Goal: Information Seeking & Learning: Learn about a topic

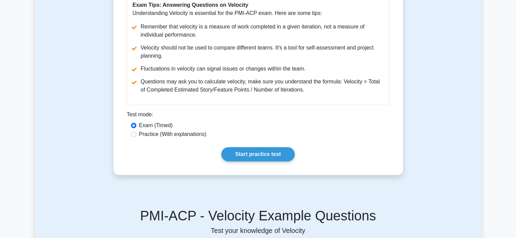
scroll to position [298, 0]
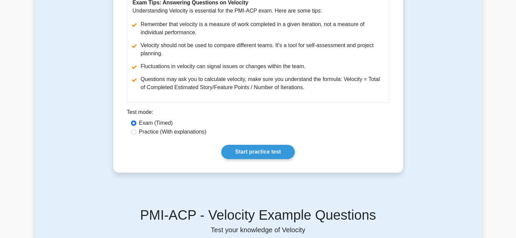
click at [171, 131] on label "Practice (With explanations)" at bounding box center [172, 132] width 67 height 8
click at [136, 131] on input "Practice (With explanations)" at bounding box center [133, 131] width 5 height 5
radio input "true"
click at [267, 154] on link "Start practice test" at bounding box center [257, 151] width 73 height 14
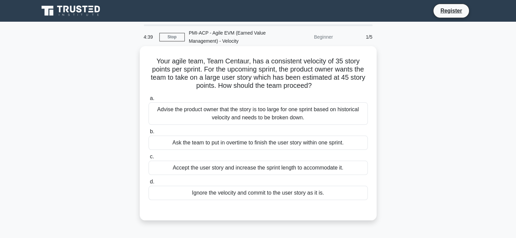
click at [264, 113] on div "Advise the product owner that the story is too large for one sprint based on hi…" at bounding box center [258, 113] width 219 height 22
click at [149, 100] on input "a. Advise the product owner that the story is too large for one sprint based on…" at bounding box center [149, 98] width 0 height 4
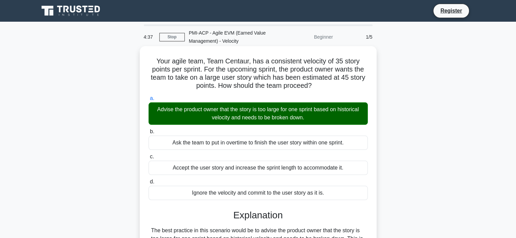
click at [149, 129] on input "b. Ask the team to put in overtime to finish the user story within one sprint." at bounding box center [149, 131] width 0 height 4
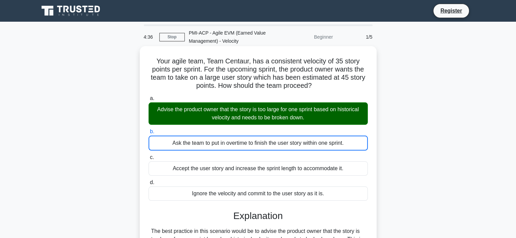
click at [149, 155] on input "c. Accept the user story and increase the sprint length to accommodate it." at bounding box center [149, 157] width 0 height 4
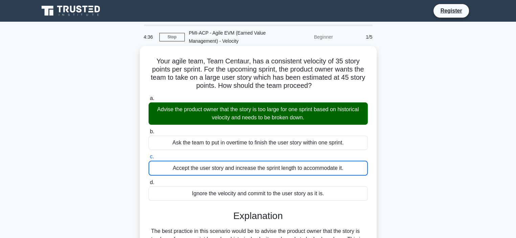
click at [149, 180] on input "d. Ignore the velocity and commit to the user story as it is." at bounding box center [149, 182] width 0 height 4
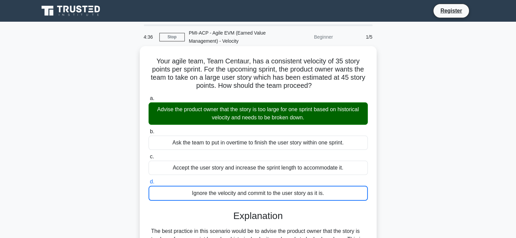
click at [149, 96] on input "a. Advise the product owner that the story is too large for one sprint based on…" at bounding box center [149, 98] width 0 height 4
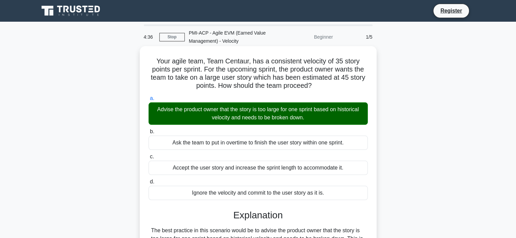
click at [149, 129] on input "b. Ask the team to put in overtime to finish the user story within one sprint." at bounding box center [149, 131] width 0 height 4
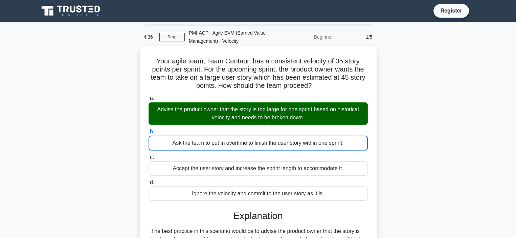
click at [149, 155] on input "c. Accept the user story and increase the sprint length to accommodate it." at bounding box center [149, 157] width 0 height 4
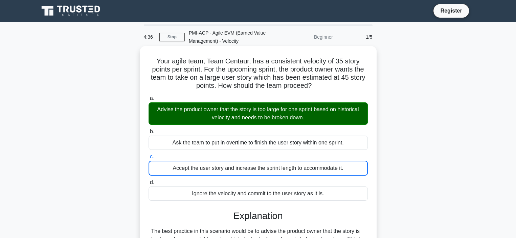
click at [149, 180] on input "d. Ignore the velocity and commit to the user story as it is." at bounding box center [149, 182] width 0 height 4
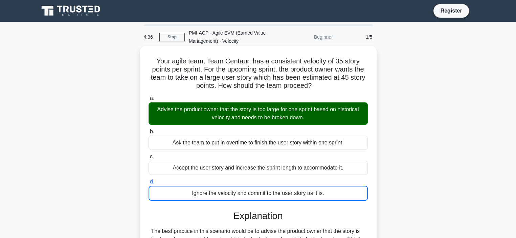
click at [149, 96] on input "a. Advise the product owner that the story is too large for one sprint based on…" at bounding box center [149, 98] width 0 height 4
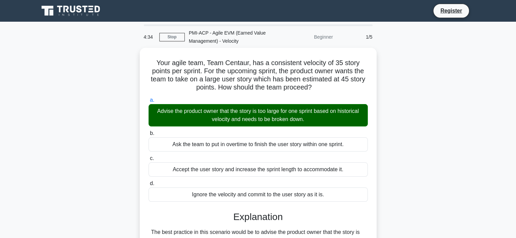
click at [467, 120] on div "Your agile team, Team Centaur, has a consistent velocity of 35 story points per…" at bounding box center [258, 239] width 447 height 383
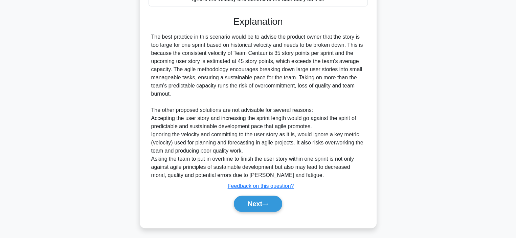
scroll to position [196, 0]
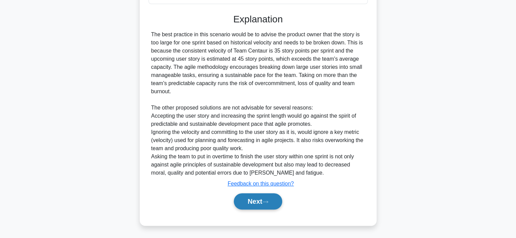
click at [255, 200] on button "Next" at bounding box center [258, 201] width 48 height 16
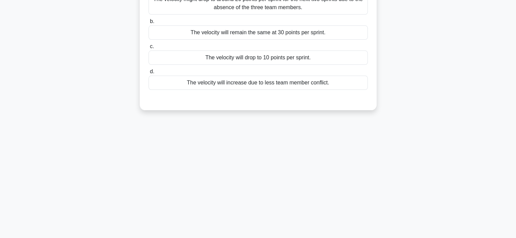
scroll to position [128, 0]
click at [430, 109] on div "You are a scrum master for Team Spartan, which consistently delivers 30 story p…" at bounding box center [258, 19] width 447 height 198
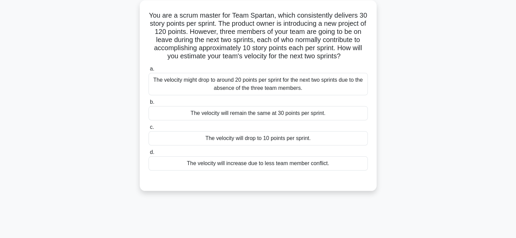
scroll to position [47, 0]
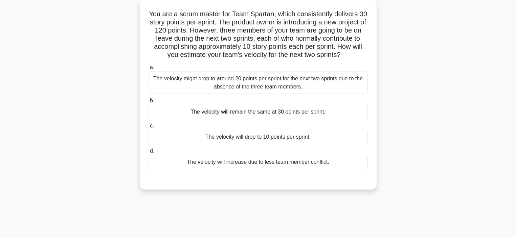
click at [311, 84] on div "The velocity might drop to around 20 points per sprint for the next two sprints…" at bounding box center [258, 82] width 219 height 22
click at [149, 70] on input "a. The velocity might drop to around 20 points per sprint for the next two spri…" at bounding box center [149, 67] width 0 height 4
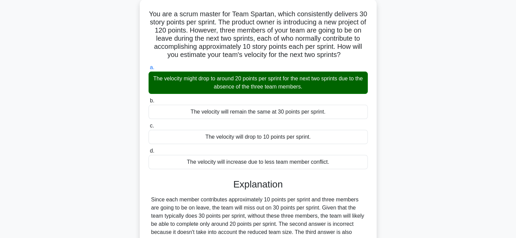
click at [356, 186] on h3 "Explanation" at bounding box center [258, 184] width 211 height 12
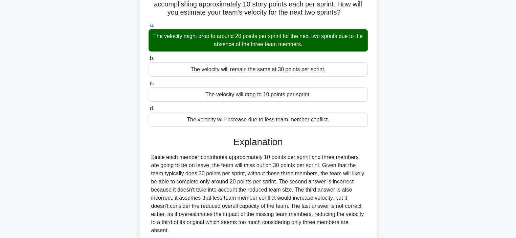
scroll to position [101, 0]
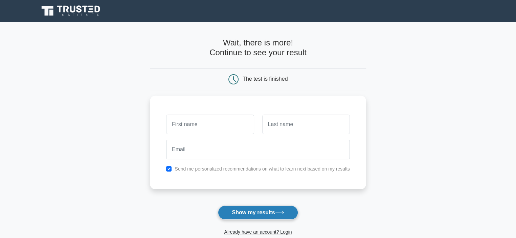
click at [255, 211] on button "Show my results" at bounding box center [258, 212] width 80 height 14
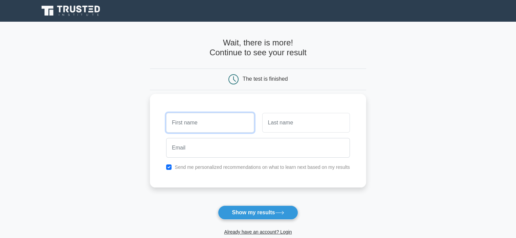
click at [199, 120] on input "text" at bounding box center [210, 123] width 88 height 20
type input "Shradha"
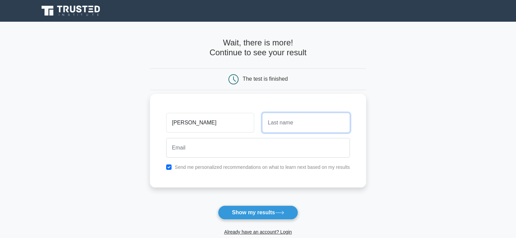
click at [281, 124] on input "text" at bounding box center [306, 123] width 88 height 20
type input "Mehta"
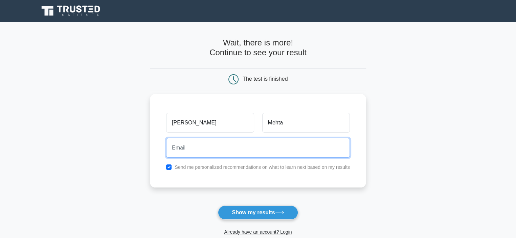
click at [223, 144] on input "email" at bounding box center [258, 148] width 184 height 20
type input "shradha.mnnit@gmail.com"
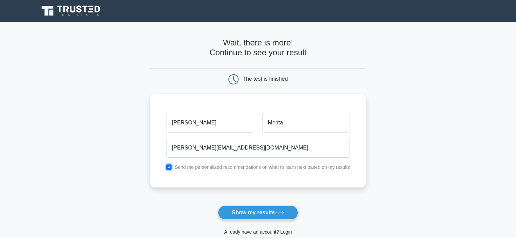
click at [168, 168] on input "checkbox" at bounding box center [168, 166] width 5 height 5
checkbox input "false"
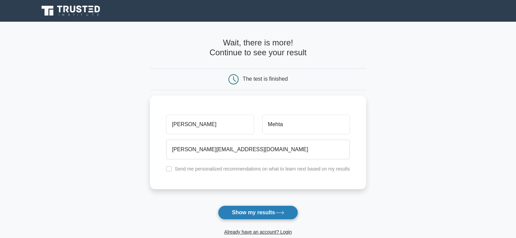
click at [255, 211] on button "Show my results" at bounding box center [258, 212] width 80 height 14
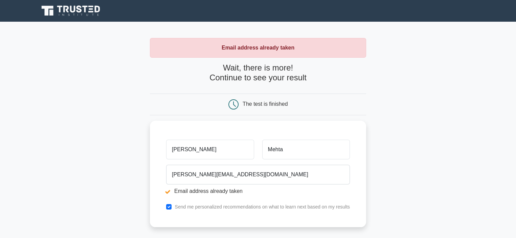
click at [442, 123] on main "Email address already taken Wait, there is more! Continue to see your result Th…" at bounding box center [258, 162] width 516 height 281
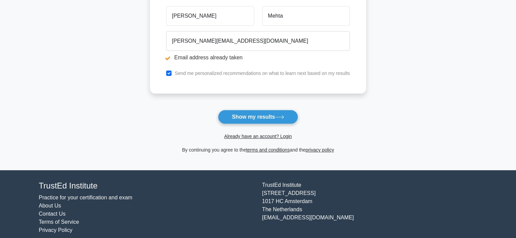
scroll to position [140, 0]
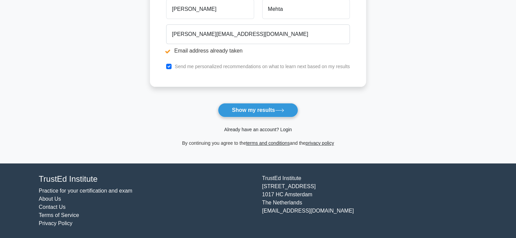
click at [274, 127] on link "Already have an account? Login" at bounding box center [258, 129] width 68 height 5
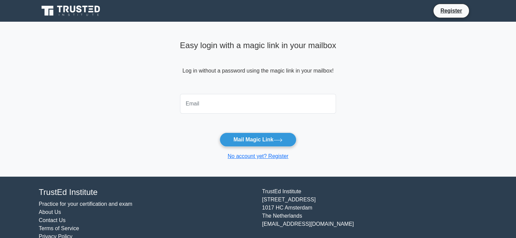
click at [221, 103] on input "email" at bounding box center [258, 104] width 156 height 20
type input "[PERSON_NAME][EMAIL_ADDRESS][DOMAIN_NAME]"
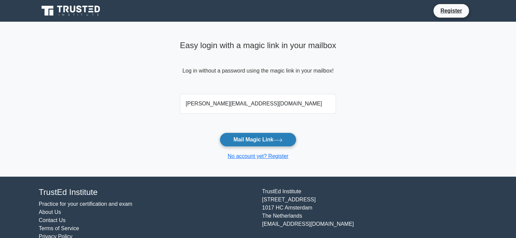
click at [264, 141] on button "Mail Magic Link" at bounding box center [258, 139] width 77 height 14
